Goal: Transaction & Acquisition: Subscribe to service/newsletter

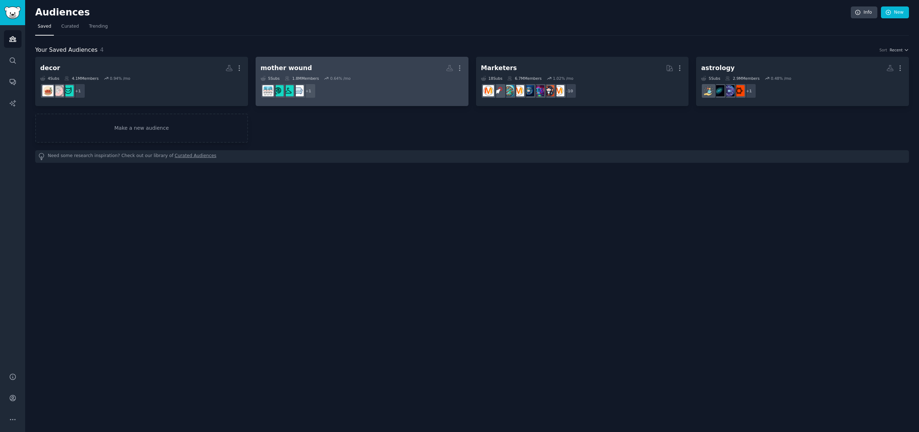
click at [374, 86] on dd "+ 1" at bounding box center [362, 91] width 203 height 20
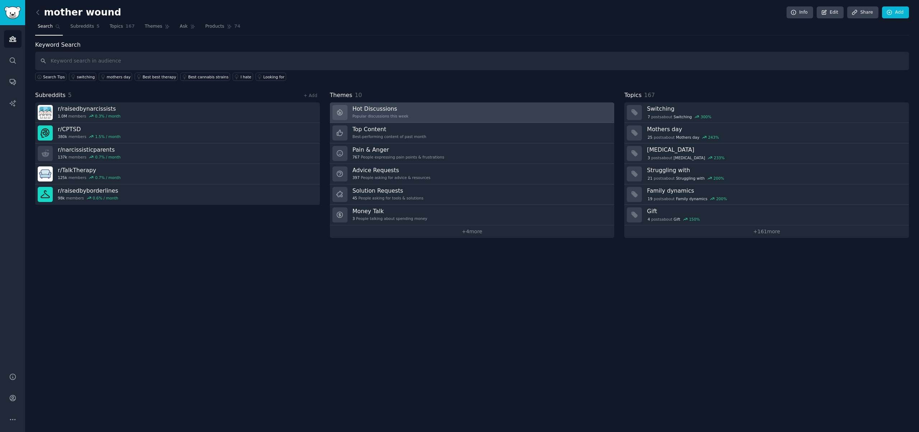
click at [413, 111] on link "Hot Discussions Popular discussions this week" at bounding box center [472, 112] width 285 height 20
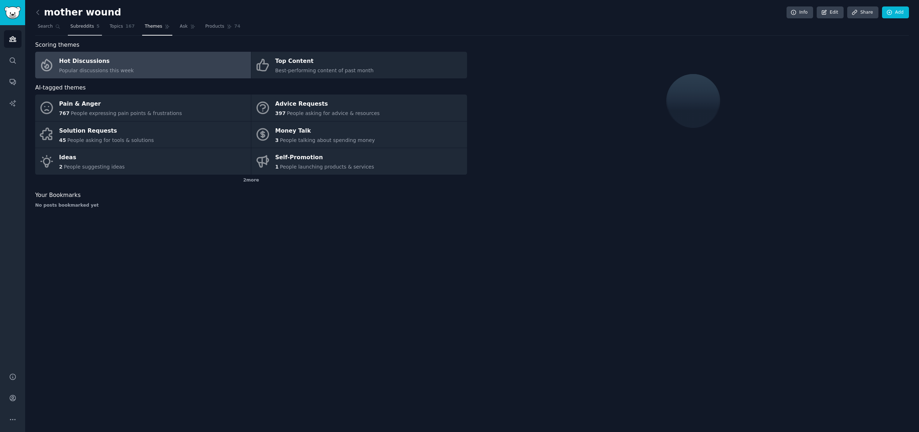
click at [76, 26] on span "Subreddits" at bounding box center [82, 26] width 24 height 6
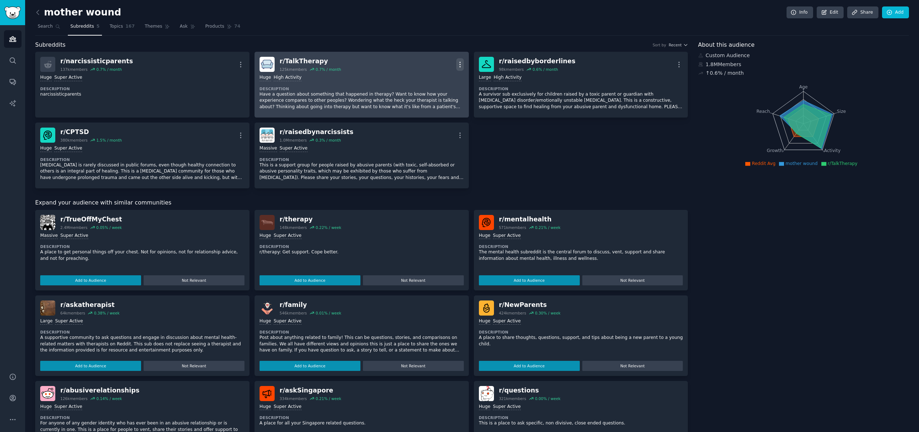
click at [457, 64] on icon "button" at bounding box center [460, 65] width 8 height 8
click at [427, 65] on p "View" at bounding box center [430, 67] width 12 height 8
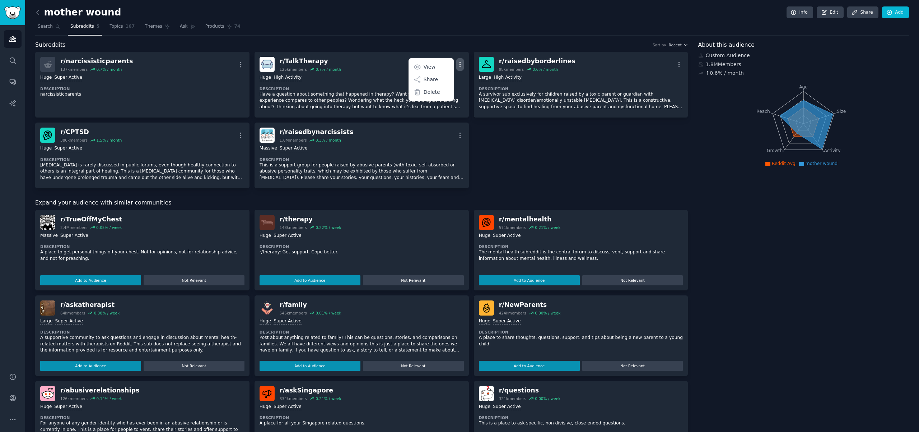
click at [573, 140] on div "r/ narcissisticparents 137k members 0.7 % / month More Huge Super Active Descri…" at bounding box center [361, 120] width 653 height 136
click at [91, 280] on button "Add to Audience" at bounding box center [90, 280] width 101 height 10
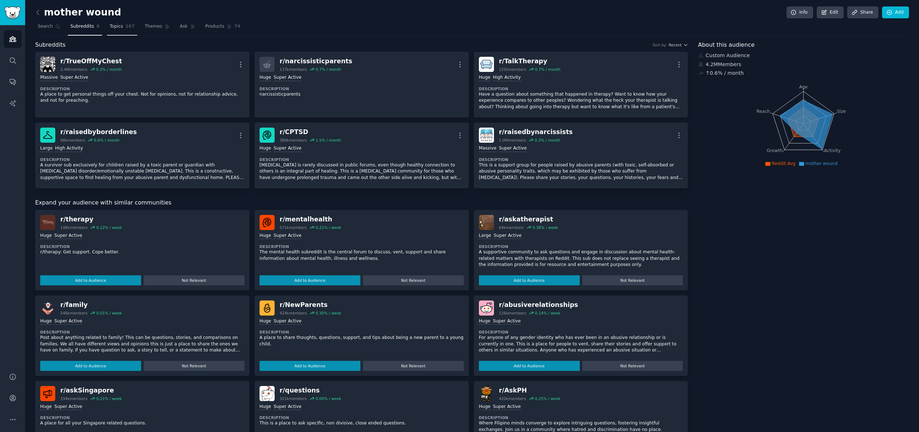
click at [116, 28] on span "Topics" at bounding box center [116, 26] width 13 height 6
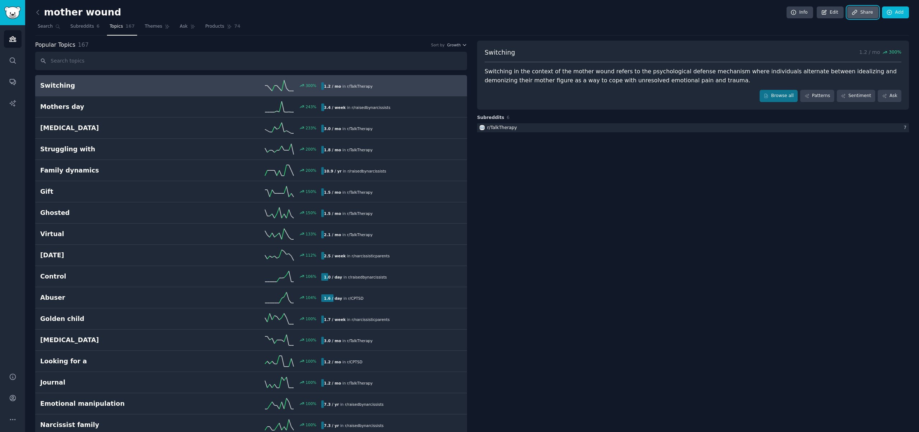
click at [863, 14] on link "Share" at bounding box center [862, 12] width 31 height 12
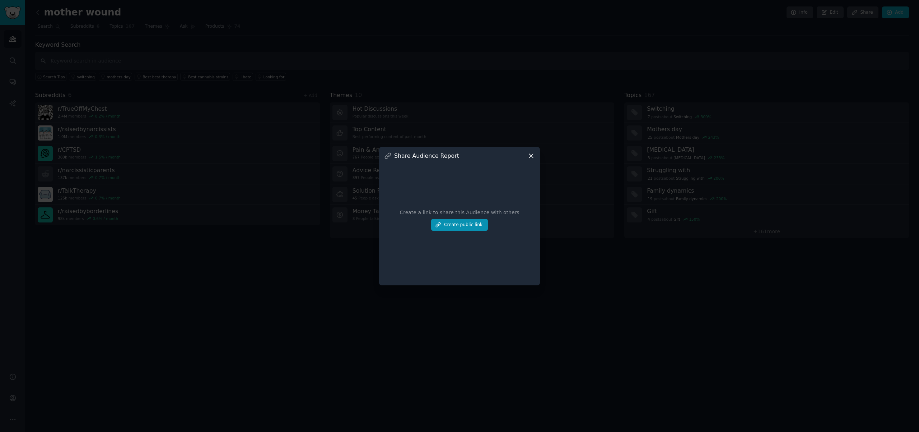
click at [531, 155] on icon at bounding box center [531, 156] width 4 height 4
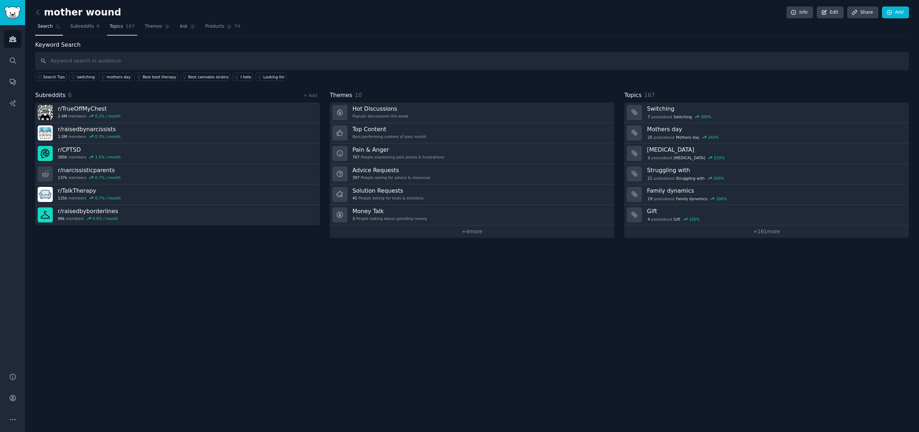
click at [113, 28] on span "Topics" at bounding box center [116, 26] width 13 height 6
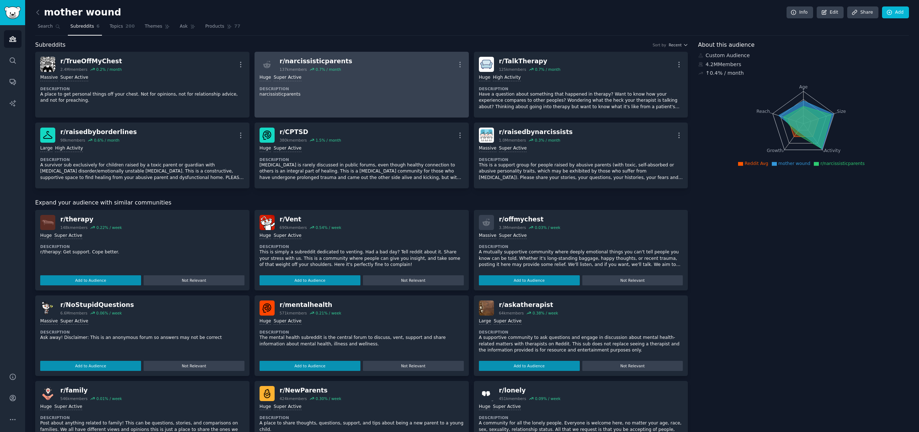
click at [386, 92] on p "narcissisticparents" at bounding box center [362, 94] width 204 height 6
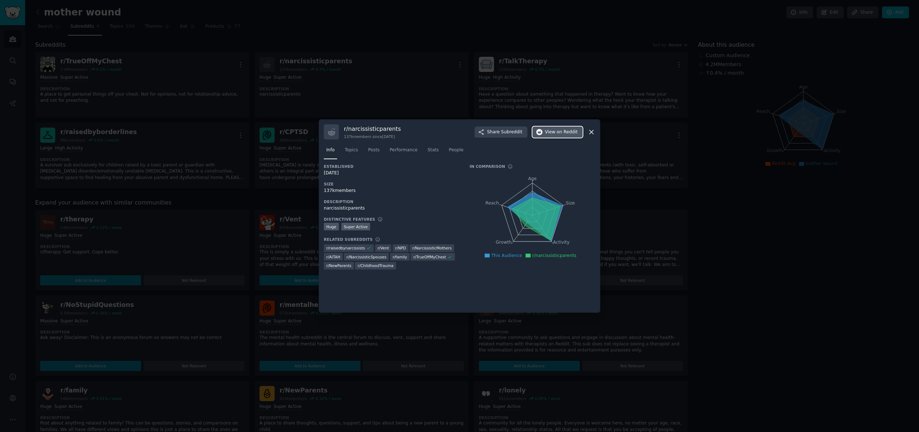
click at [559, 131] on span "on Reddit" at bounding box center [567, 132] width 21 height 6
click at [383, 98] on div at bounding box center [459, 216] width 919 height 432
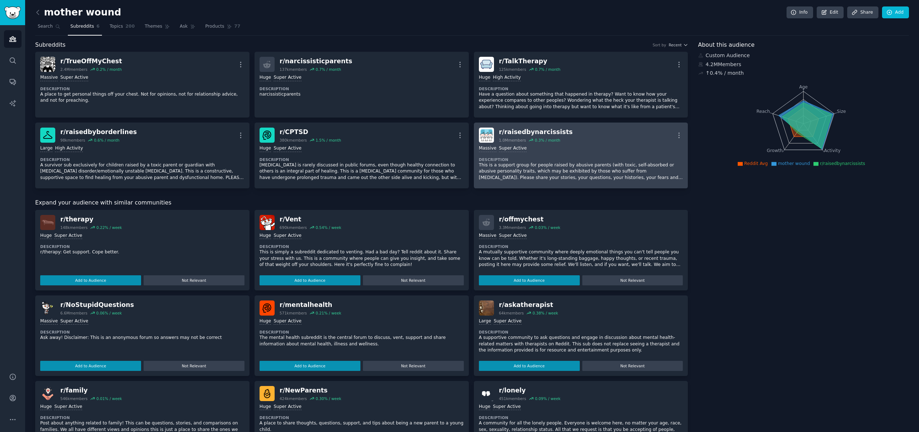
click at [570, 160] on dt "Description" at bounding box center [581, 159] width 204 height 5
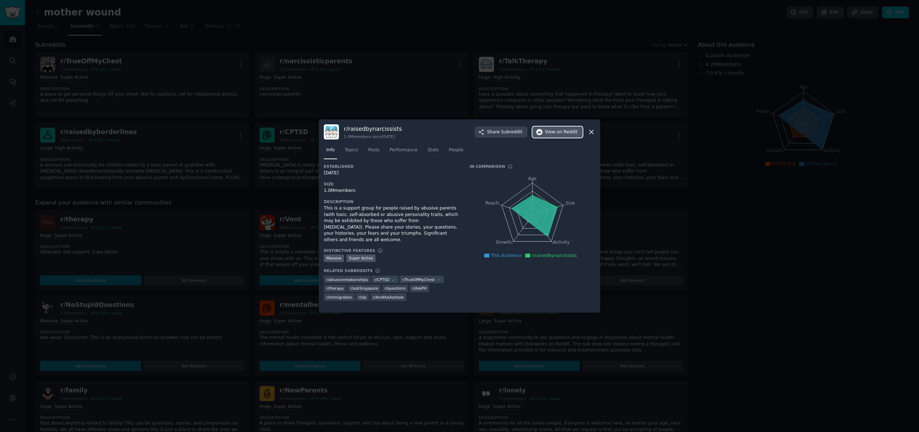
click at [569, 135] on span "on Reddit" at bounding box center [567, 132] width 21 height 6
click at [211, 152] on div at bounding box center [459, 216] width 919 height 432
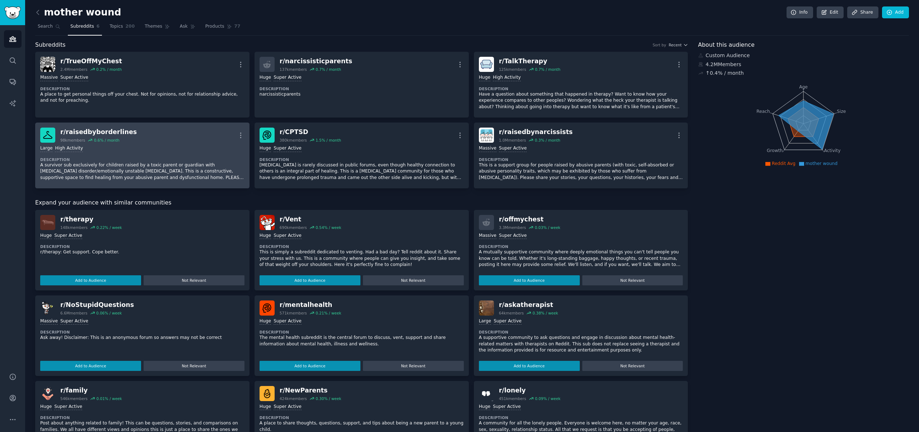
click at [156, 163] on p "A survivor sub exclusively for children raised by a toxic parent or guardian wi…" at bounding box center [142, 171] width 204 height 19
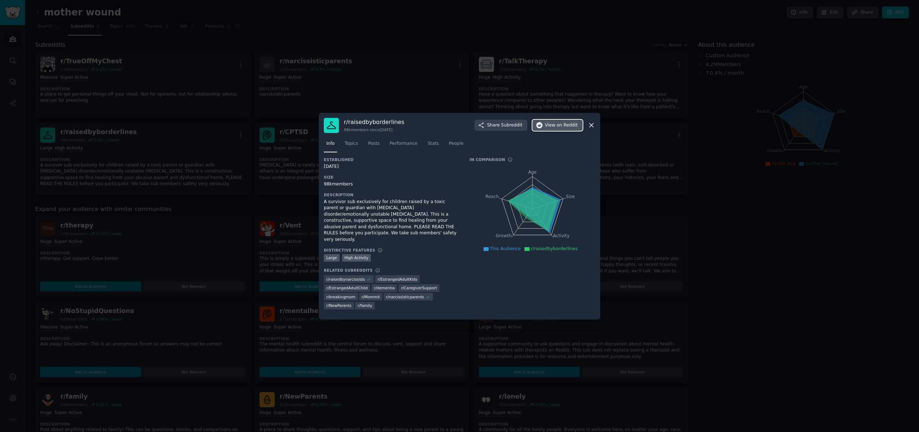
click at [556, 129] on span "View on Reddit" at bounding box center [561, 125] width 33 height 6
click at [172, 158] on div at bounding box center [459, 216] width 919 height 432
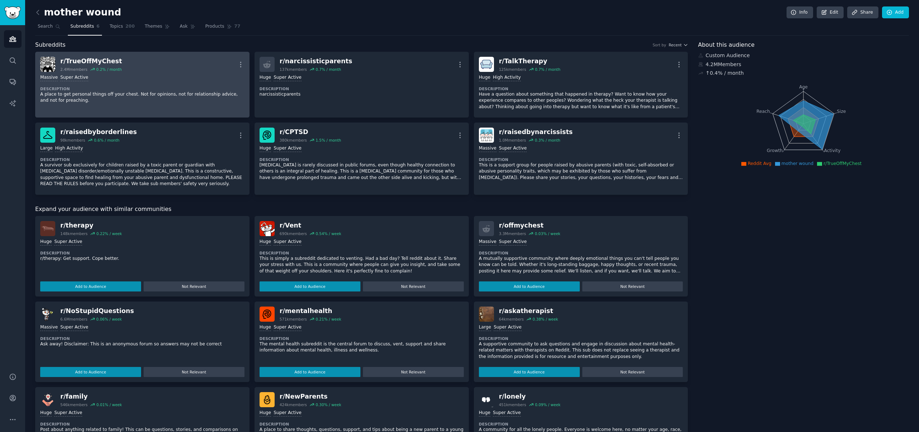
click at [163, 94] on p "A place to get personal things off your chest. Not for opinions, not for relati…" at bounding box center [142, 97] width 204 height 13
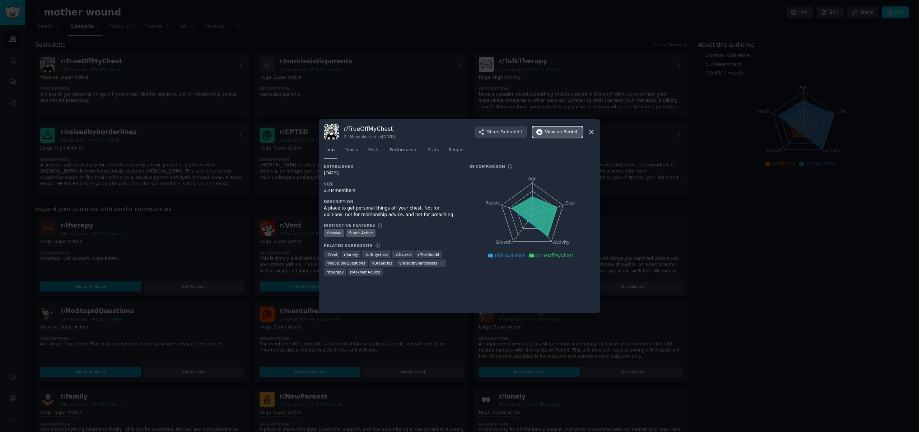
click at [555, 131] on span "View on Reddit" at bounding box center [561, 132] width 33 height 6
click at [184, 108] on div at bounding box center [459, 216] width 919 height 432
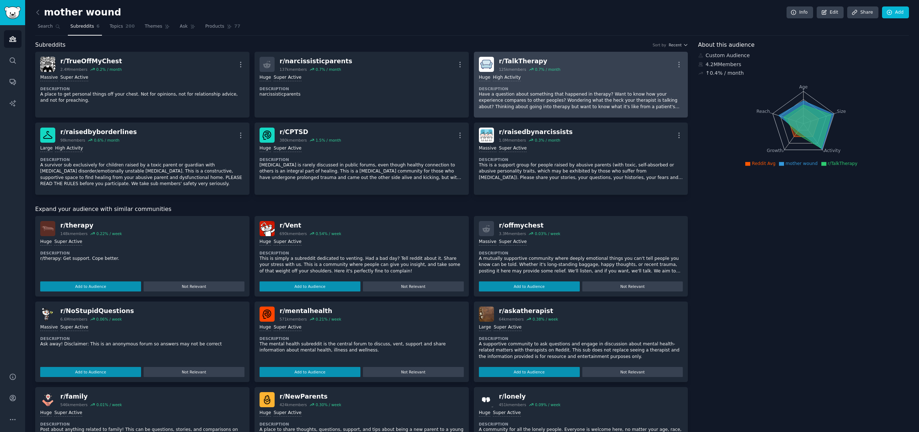
click at [566, 93] on p "Have a question about something that happened in therapy? Want to know how your…" at bounding box center [581, 100] width 204 height 19
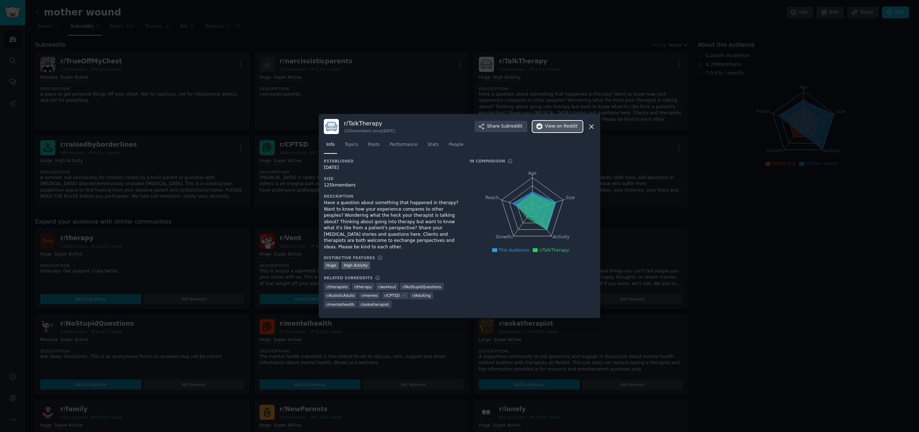
click at [561, 126] on button "View on Reddit" at bounding box center [557, 126] width 50 height 11
click at [405, 81] on div at bounding box center [459, 216] width 919 height 432
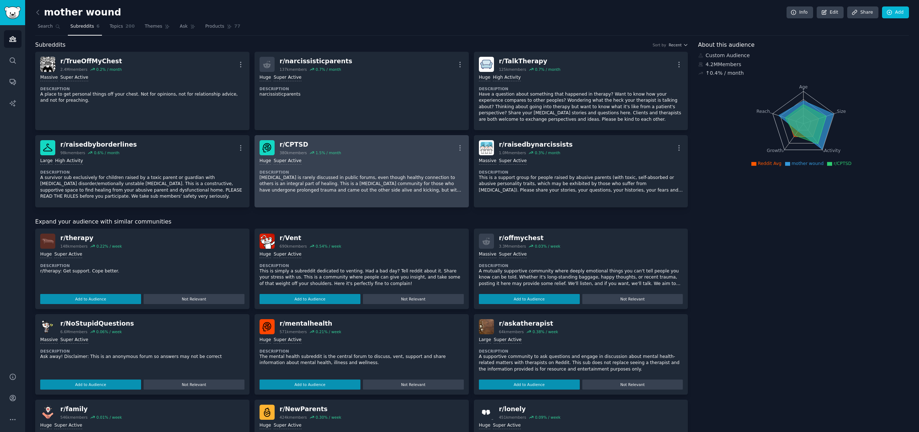
click at [381, 162] on div ">= 95th percentile for submissions / day Huge Super Active" at bounding box center [362, 161] width 204 height 7
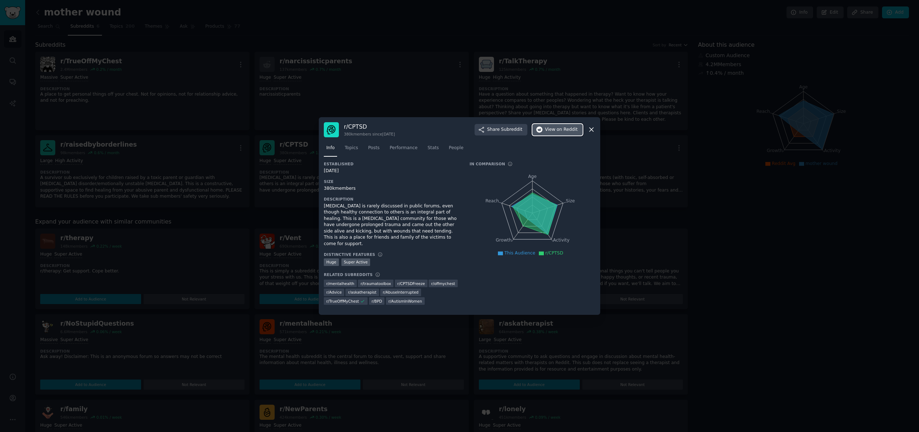
click at [569, 130] on span "on Reddit" at bounding box center [567, 129] width 21 height 6
click at [493, 80] on div at bounding box center [459, 216] width 919 height 432
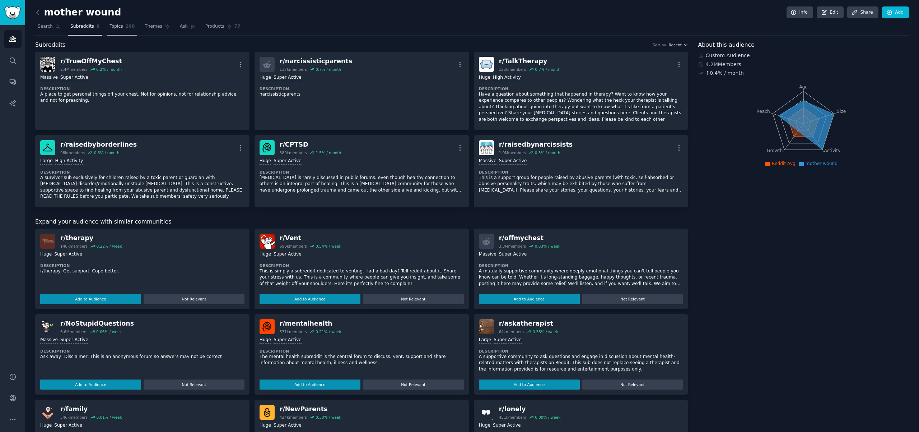
click at [121, 25] on span "Topics" at bounding box center [116, 26] width 13 height 6
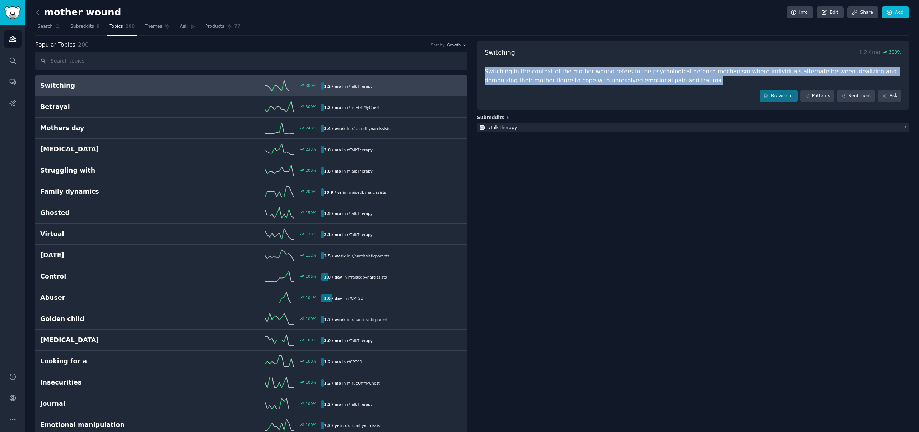
drag, startPoint x: 485, startPoint y: 72, endPoint x: 670, endPoint y: 79, distance: 185.8
click at [670, 79] on div "Switching in the context of the mother wound refers to the psychological defens…" at bounding box center [693, 76] width 417 height 18
copy div "Switching in the context of the mother wound refers to the psychological defens…"
click at [457, 45] on span "Growth" at bounding box center [454, 44] width 14 height 5
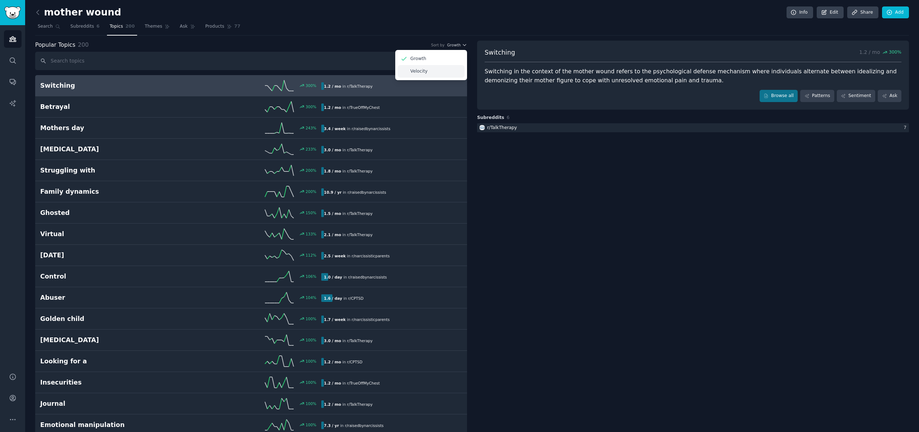
click at [416, 74] on p "Velocity" at bounding box center [418, 71] width 17 height 6
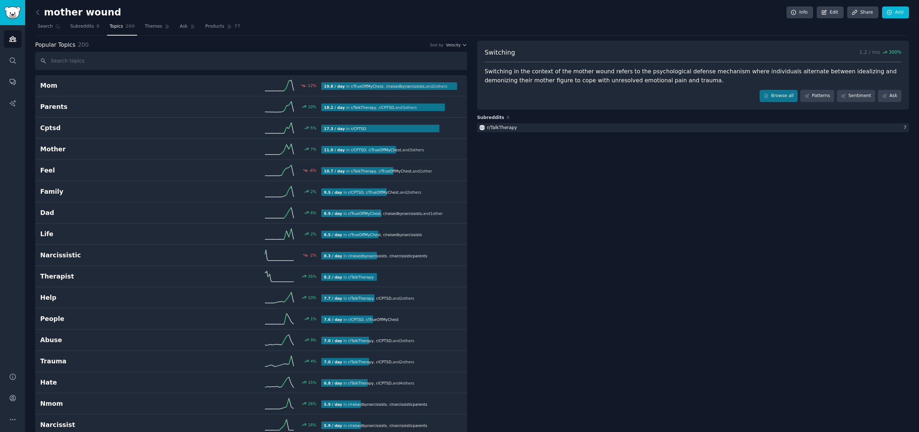
click at [458, 48] on div "Popular Topics 200 Sort by Velocity" at bounding box center [251, 45] width 432 height 9
click at [459, 46] on span "Velocity" at bounding box center [453, 44] width 15 height 5
click at [414, 58] on p "Growth" at bounding box center [418, 59] width 16 height 6
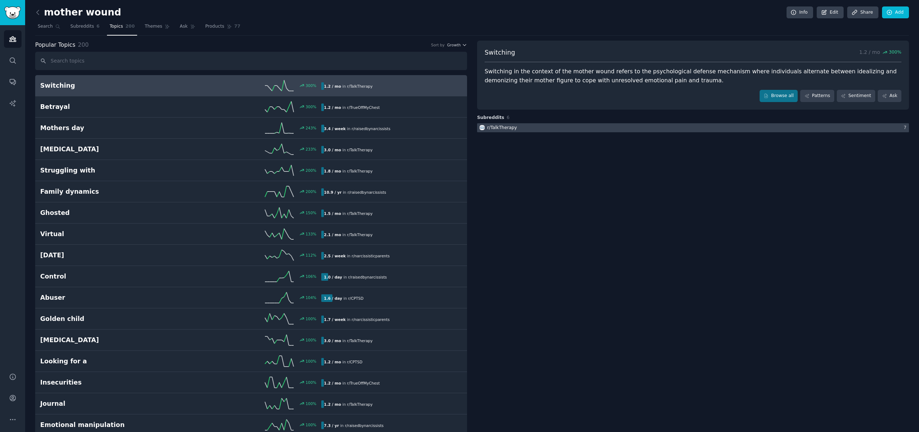
click at [497, 127] on div "r/ TalkTherapy" at bounding box center [502, 128] width 30 height 6
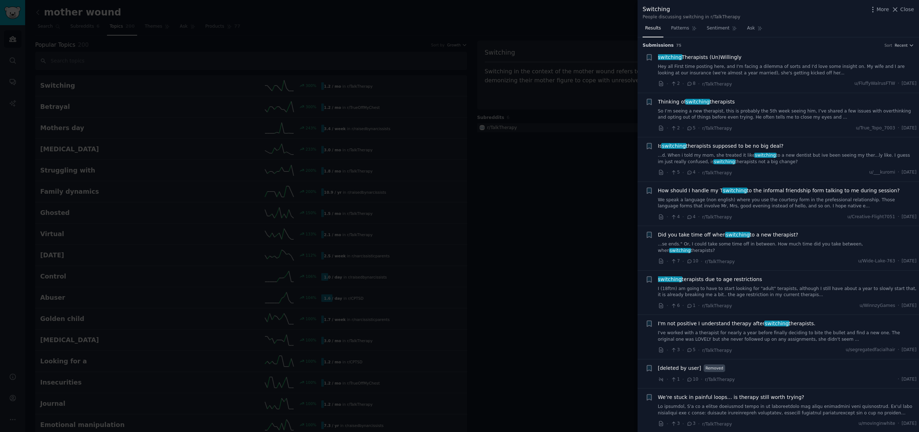
click at [539, 172] on div at bounding box center [459, 216] width 919 height 432
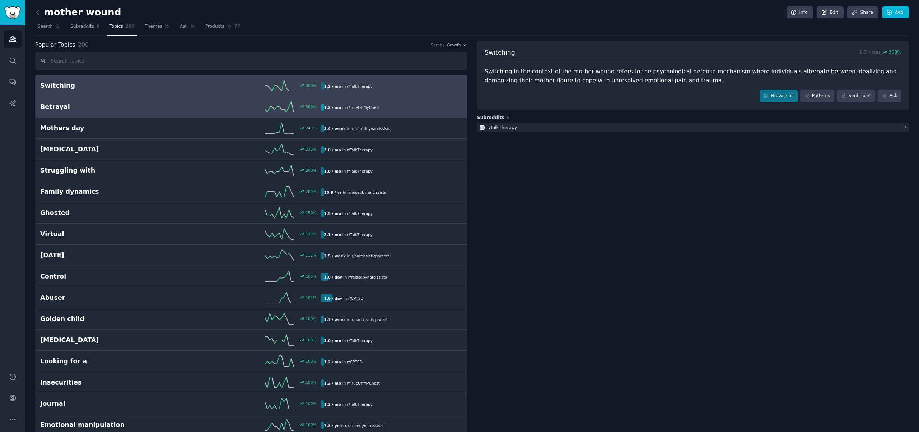
click at [135, 106] on h2 "Betrayal" at bounding box center [110, 106] width 141 height 9
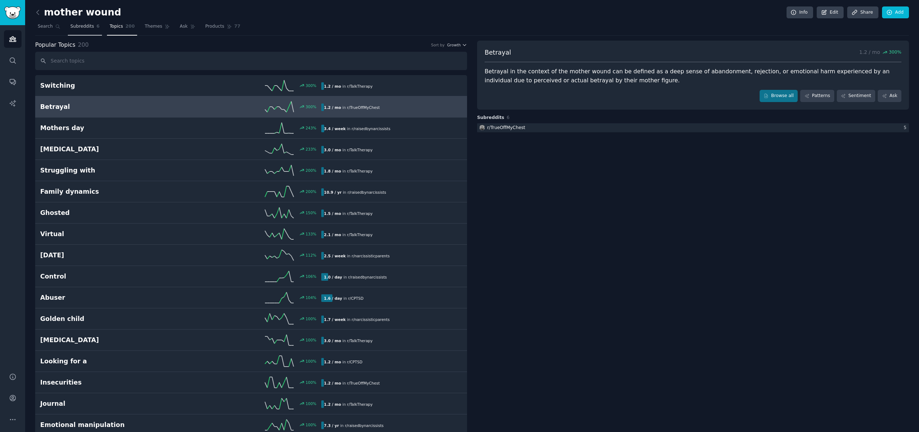
click at [78, 25] on span "Subreddits" at bounding box center [82, 26] width 24 height 6
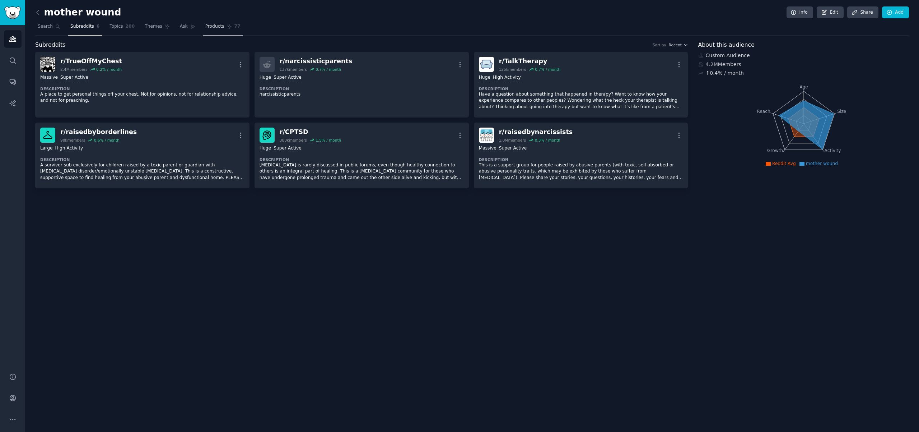
click at [224, 24] on link "Products 77" at bounding box center [223, 28] width 40 height 15
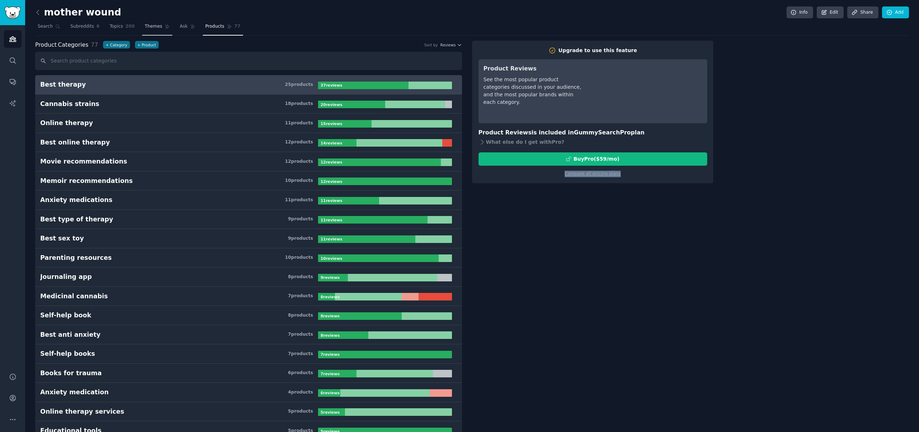
click at [149, 26] on span "Themes" at bounding box center [154, 26] width 18 height 6
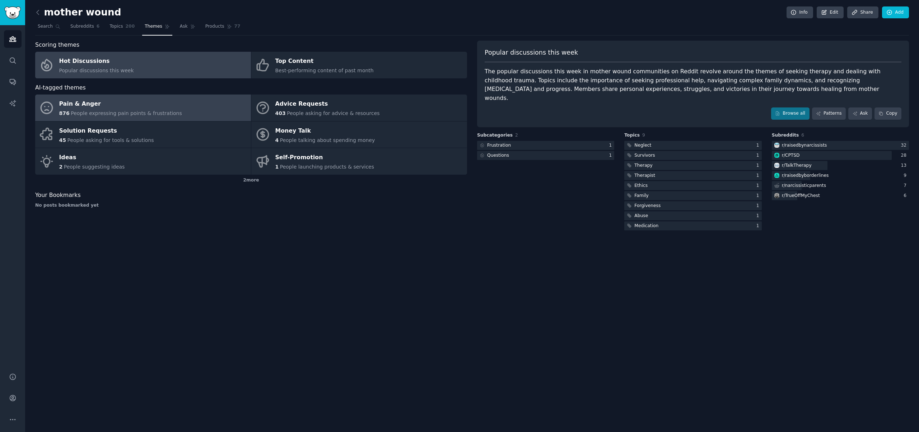
click at [153, 111] on span "People expressing pain points & frustrations" at bounding box center [126, 113] width 111 height 6
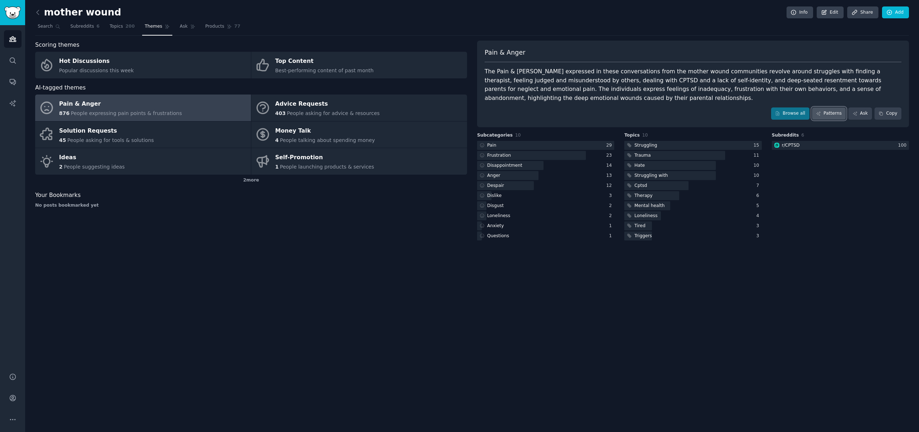
click at [839, 115] on link "Patterns" at bounding box center [829, 113] width 34 height 12
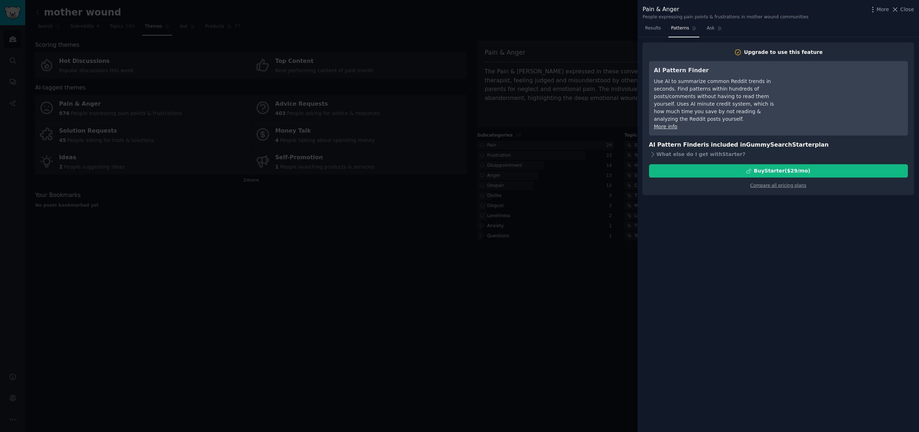
click at [555, 311] on div at bounding box center [459, 216] width 919 height 432
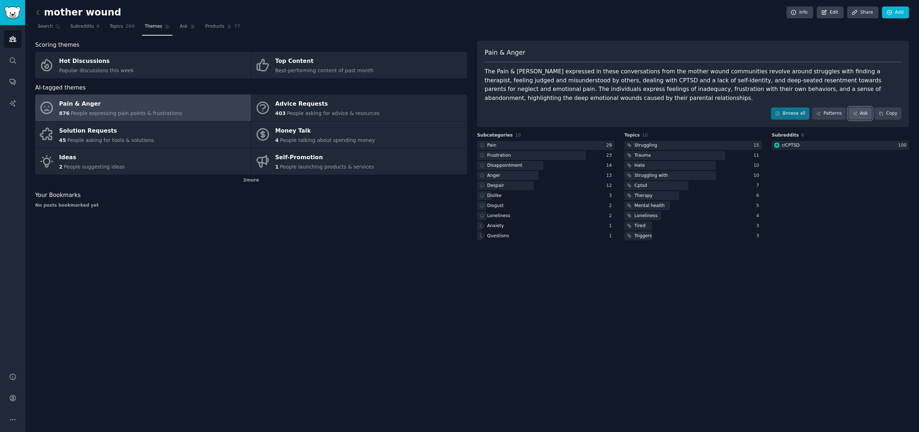
click at [865, 113] on link "Ask" at bounding box center [860, 113] width 24 height 12
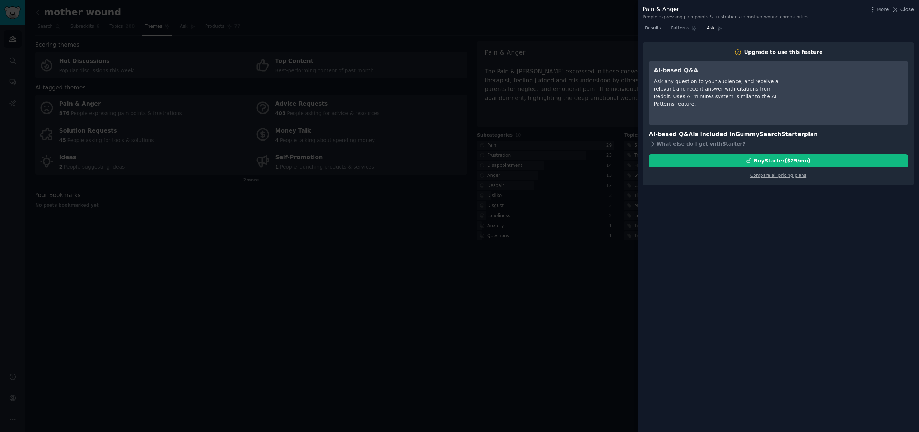
click at [568, 279] on div at bounding box center [459, 216] width 919 height 432
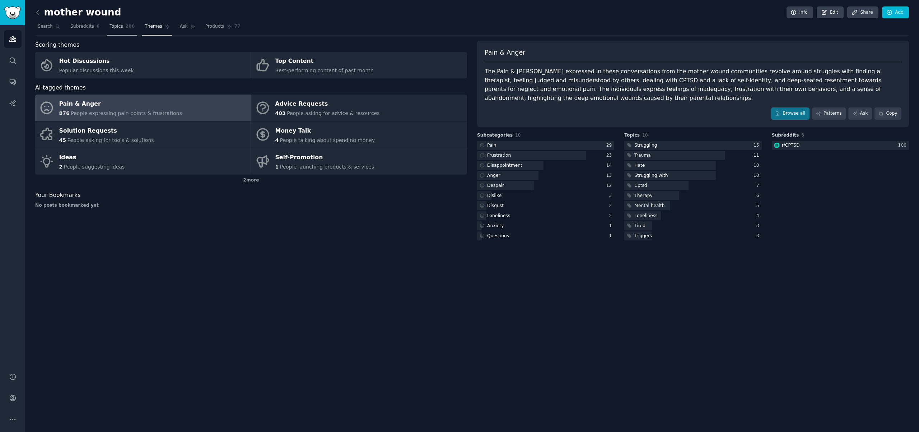
click at [124, 23] on link "Topics 200" at bounding box center [122, 28] width 30 height 15
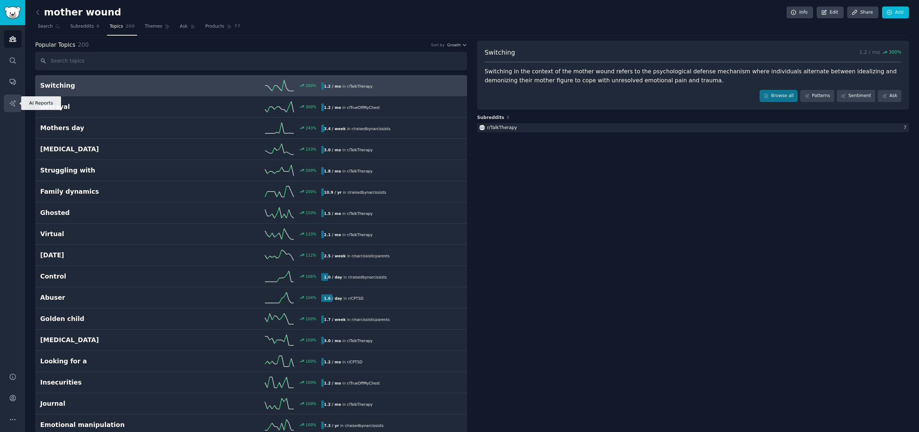
click at [11, 109] on link "AI Reports" at bounding box center [13, 103] width 18 height 18
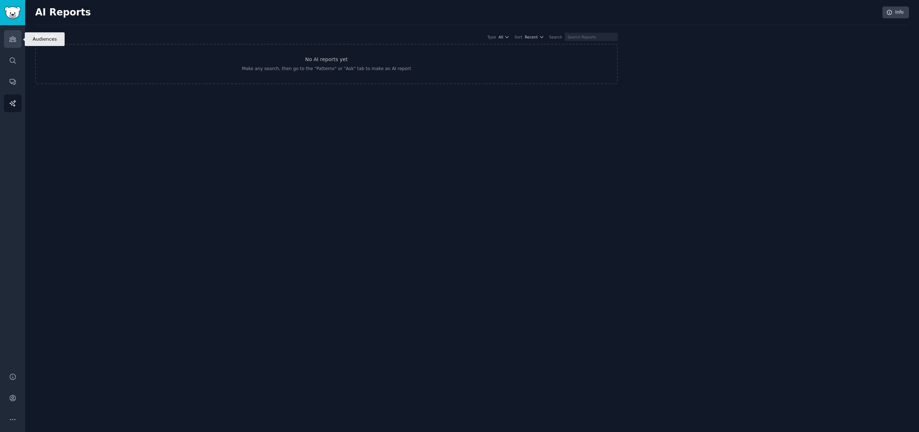
click at [12, 41] on icon "Sidebar" at bounding box center [12, 39] width 6 height 5
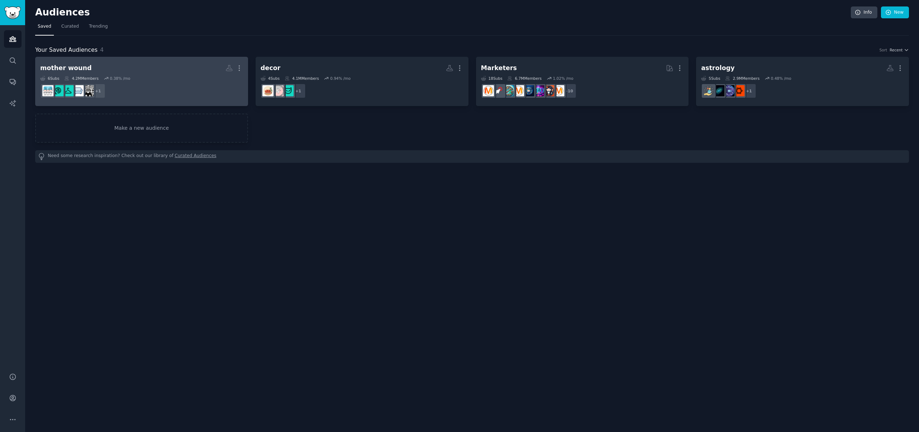
click at [159, 85] on dd "+ 1" at bounding box center [141, 91] width 203 height 20
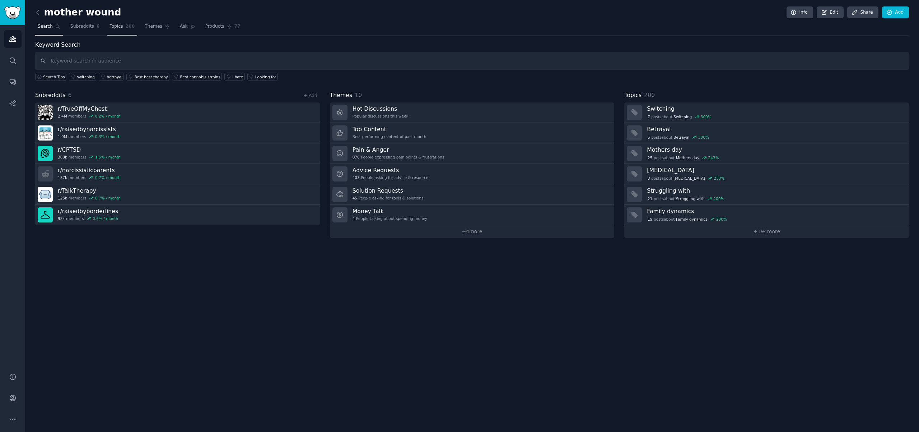
click at [116, 29] on span "Topics" at bounding box center [116, 26] width 13 height 6
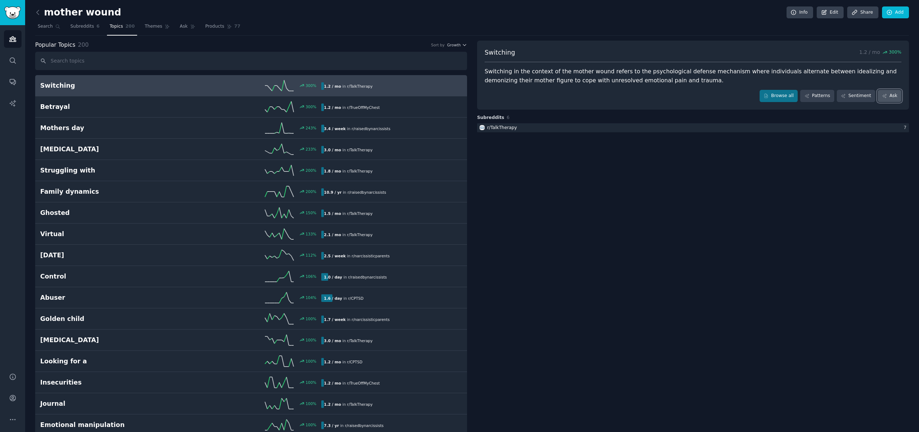
click at [882, 94] on icon at bounding box center [884, 95] width 5 height 5
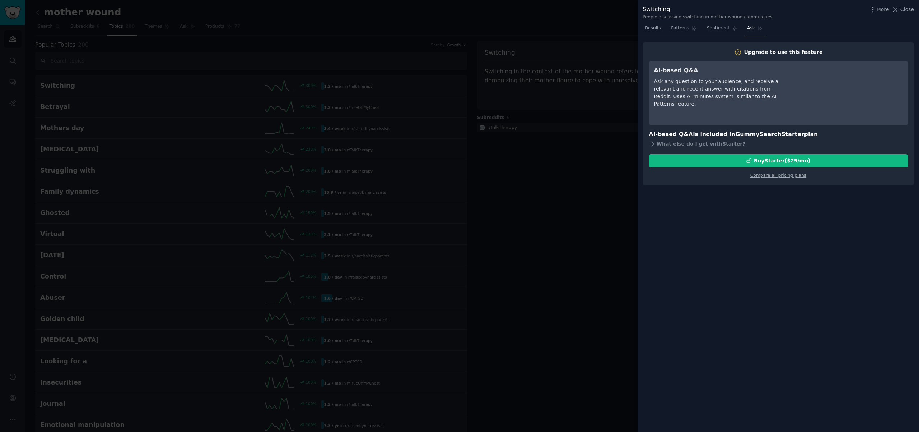
click at [555, 250] on div at bounding box center [459, 216] width 919 height 432
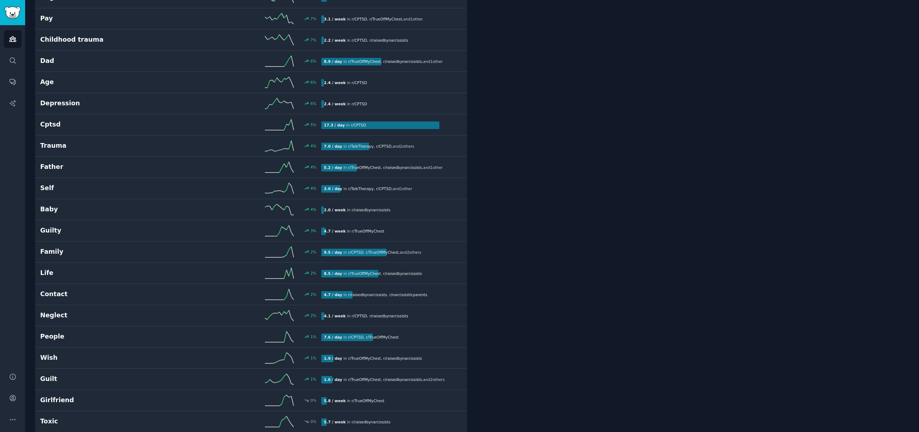
scroll to position [1344, 0]
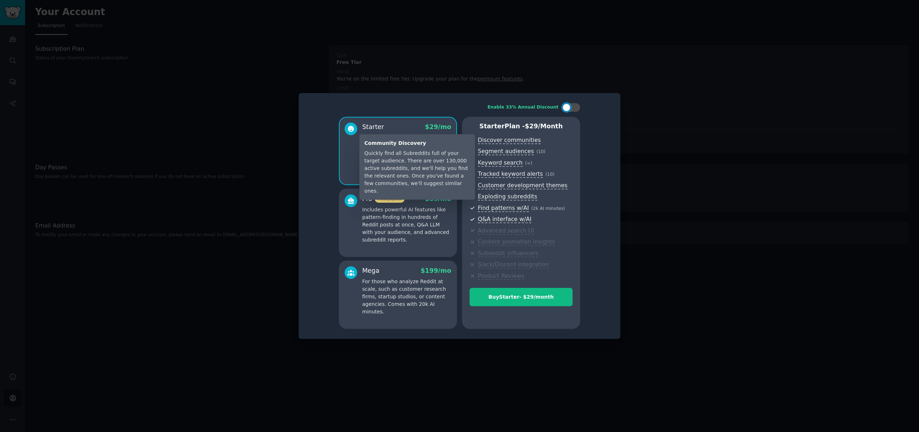
click at [393, 142] on div "Community Discovery" at bounding box center [417, 143] width 106 height 8
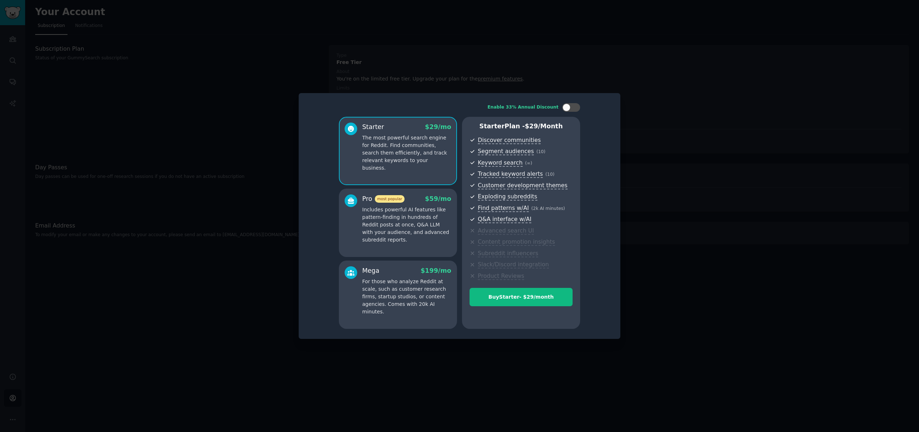
click at [376, 127] on div "Starter" at bounding box center [373, 126] width 22 height 9
click at [567, 107] on div at bounding box center [567, 107] width 8 height 8
click at [575, 107] on div at bounding box center [576, 107] width 8 height 8
checkbox input "false"
